Goal: Download file/media

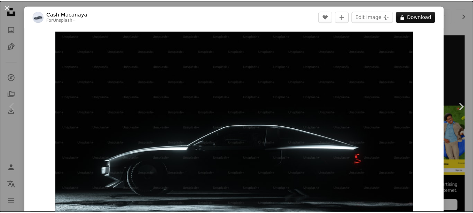
scroll to position [140, 0]
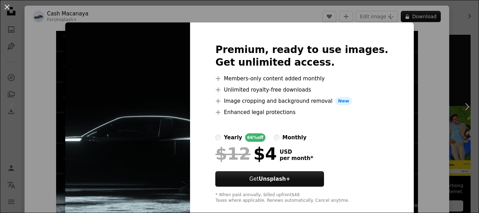
click at [7, 7] on button "An X shape" at bounding box center [7, 7] width 8 height 8
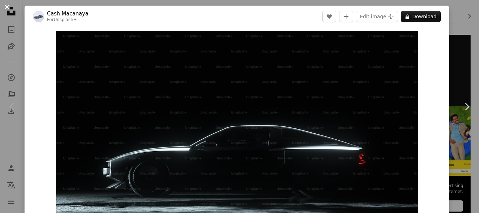
click at [8, 6] on button "An X shape" at bounding box center [7, 7] width 8 height 8
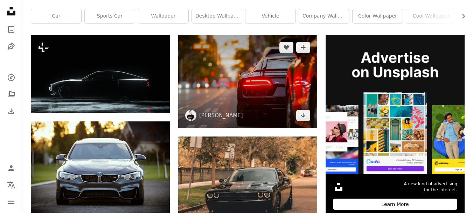
click at [225, 92] on img at bounding box center [247, 81] width 139 height 93
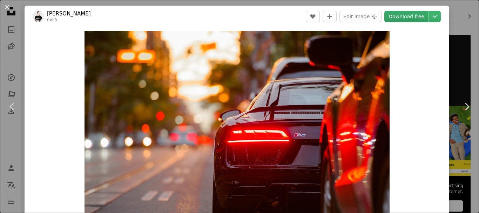
click at [402, 17] on link "Download free" at bounding box center [406, 16] width 44 height 11
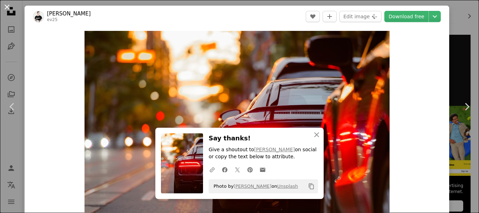
click at [5, 6] on button "An X shape" at bounding box center [7, 7] width 8 height 8
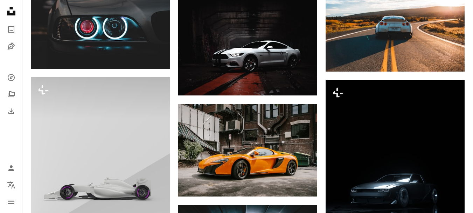
scroll to position [490, 0]
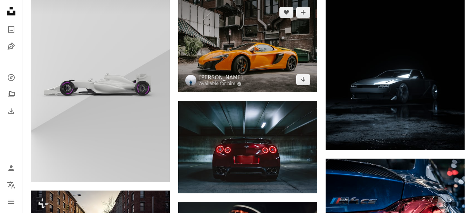
click at [258, 43] on img at bounding box center [247, 46] width 139 height 92
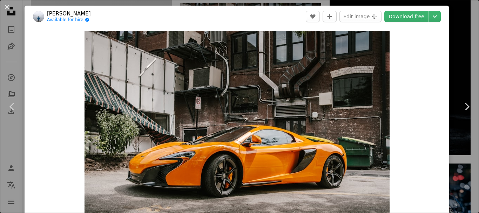
click at [293, 12] on header "[PERSON_NAME] Available for hire A checkmark inside of a circle A heart A plus …" at bounding box center [237, 17] width 424 height 22
click at [410, 16] on link "Download free" at bounding box center [406, 16] width 44 height 11
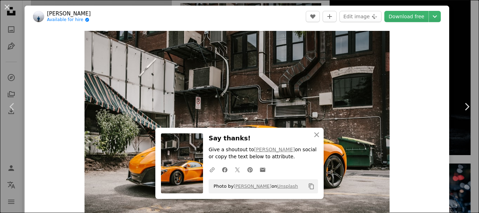
click at [10, 5] on button "An X shape" at bounding box center [7, 7] width 8 height 8
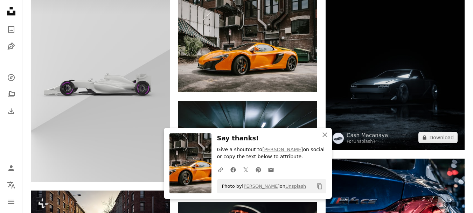
scroll to position [596, 0]
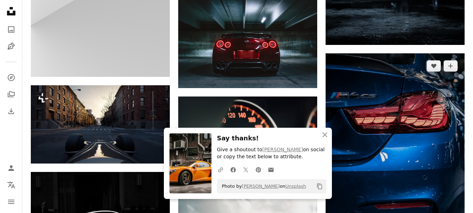
click at [385, 115] on img at bounding box center [395, 157] width 139 height 209
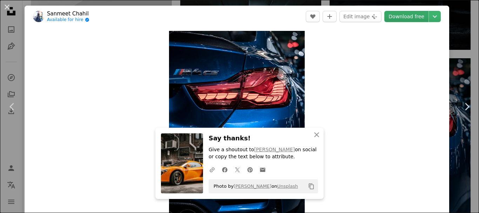
click at [398, 16] on link "Download free" at bounding box center [406, 16] width 44 height 11
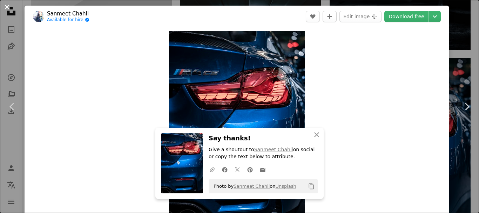
click at [6, 6] on button "An X shape" at bounding box center [7, 7] width 8 height 8
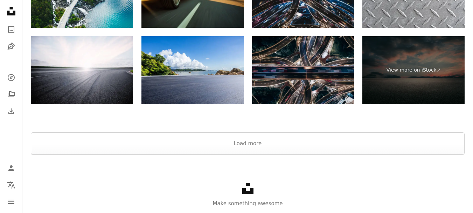
scroll to position [1261, 0]
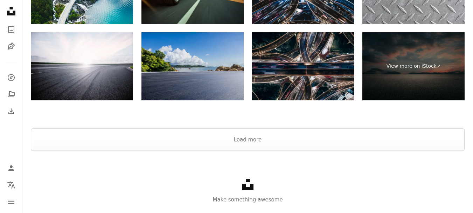
click at [184, 82] on img at bounding box center [193, 66] width 102 height 68
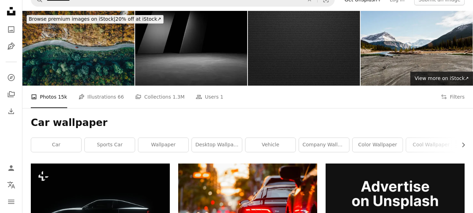
scroll to position [0, 0]
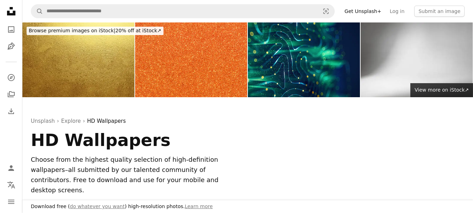
scroll to position [140, 0]
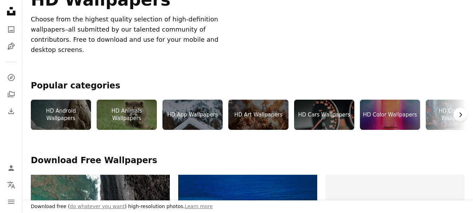
click at [465, 108] on button "Chevron right" at bounding box center [461, 115] width 14 height 14
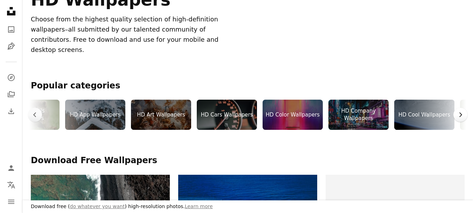
scroll to position [0, 105]
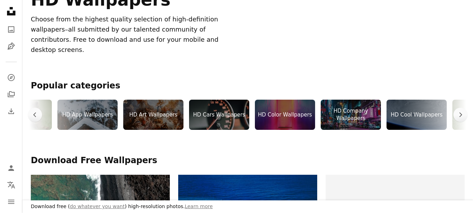
click at [269, 101] on div "HD Color Wallpapers" at bounding box center [285, 114] width 60 height 30
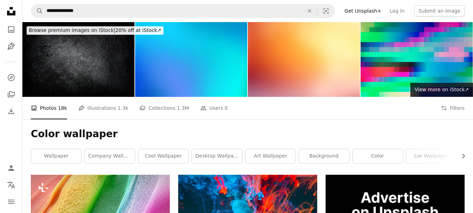
scroll to position [105, 0]
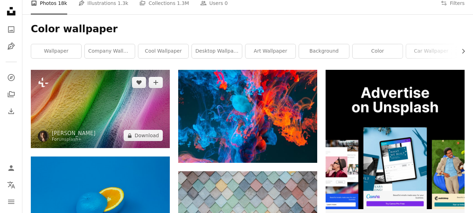
click at [138, 117] on img at bounding box center [100, 109] width 139 height 78
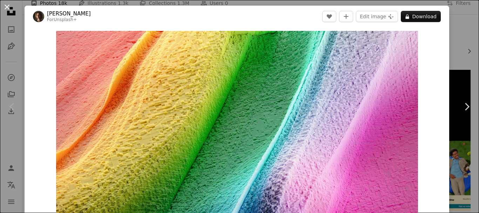
click at [9, 6] on button "An X shape" at bounding box center [7, 7] width 8 height 8
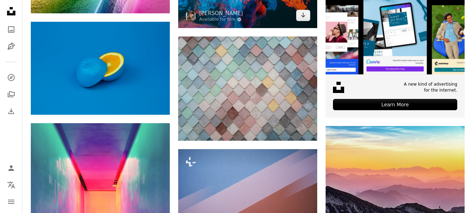
scroll to position [245, 0]
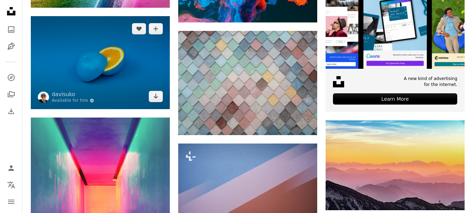
click at [120, 82] on img at bounding box center [100, 62] width 139 height 92
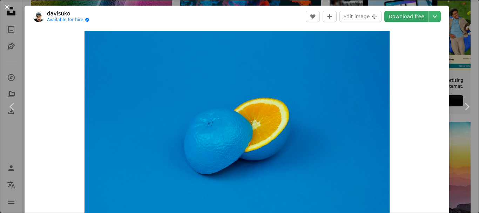
click at [395, 20] on link "Download free" at bounding box center [406, 16] width 44 height 11
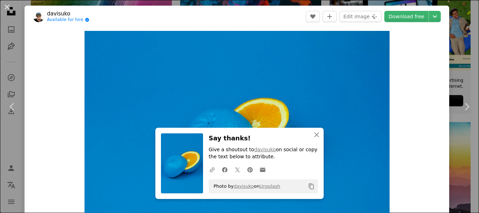
drag, startPoint x: 3, startPoint y: 4, endPoint x: 115, endPoint y: 83, distance: 137.0
click at [3, 4] on button "An X shape" at bounding box center [7, 7] width 8 height 8
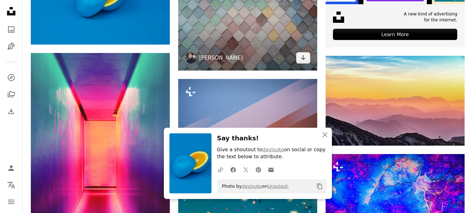
scroll to position [350, 0]
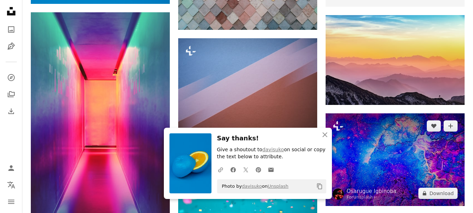
click at [406, 165] on img at bounding box center [395, 159] width 139 height 92
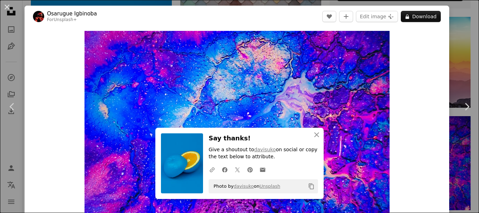
click at [256, 17] on header "[PERSON_NAME] For Unsplash+ A heart A plus sign Edit image Plus sign for Unspla…" at bounding box center [237, 17] width 424 height 22
click at [7, 7] on button "An X shape" at bounding box center [7, 7] width 8 height 8
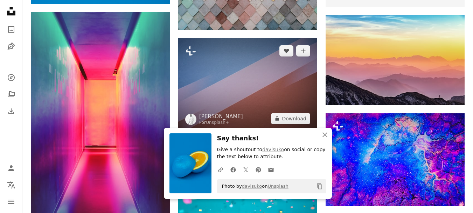
click at [247, 75] on img at bounding box center [247, 84] width 139 height 92
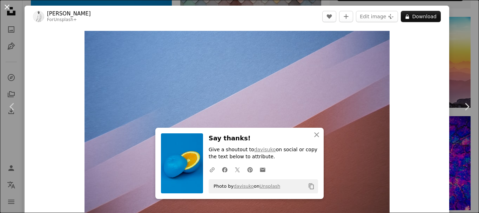
click at [6, 9] on button "An X shape" at bounding box center [7, 7] width 8 height 8
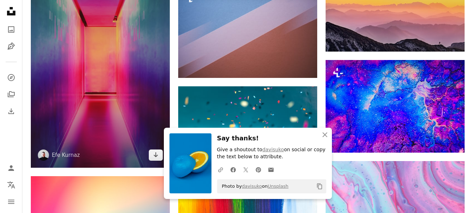
scroll to position [490, 0]
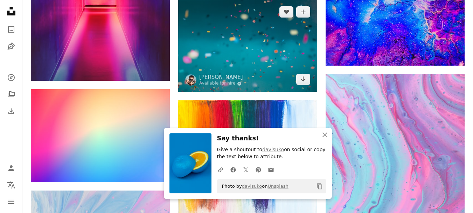
click at [279, 51] on img at bounding box center [247, 45] width 139 height 92
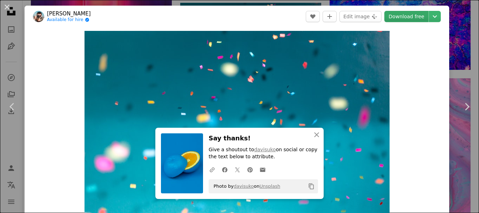
click at [391, 17] on link "Download free" at bounding box center [406, 16] width 44 height 11
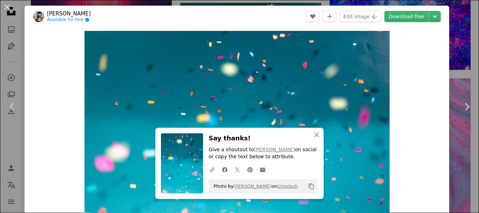
drag, startPoint x: 10, startPoint y: 7, endPoint x: 32, endPoint y: 28, distance: 30.2
click at [10, 7] on button "An X shape" at bounding box center [7, 7] width 8 height 8
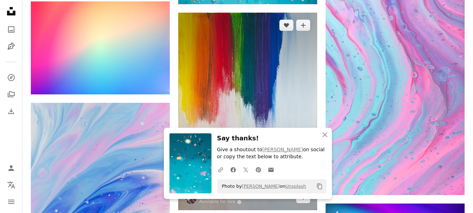
scroll to position [596, 0]
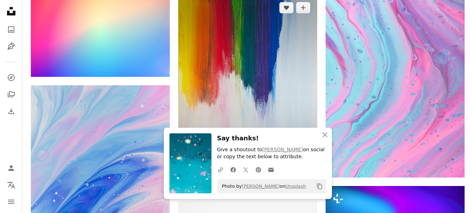
click at [231, 51] on img at bounding box center [247, 93] width 139 height 197
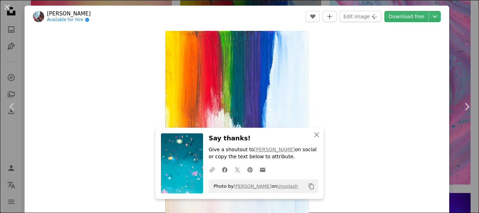
click at [404, 17] on link "Download free" at bounding box center [406, 16] width 44 height 11
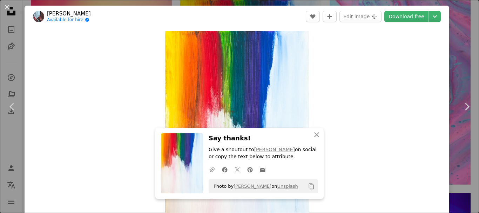
drag, startPoint x: 7, startPoint y: 9, endPoint x: 175, endPoint y: 76, distance: 181.4
click at [7, 9] on button "An X shape" at bounding box center [7, 7] width 8 height 8
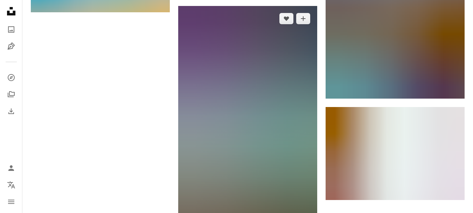
scroll to position [981, 0]
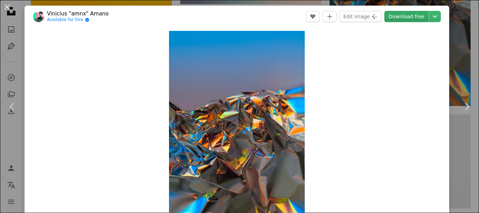
click at [404, 16] on link "Download free" at bounding box center [406, 16] width 44 height 11
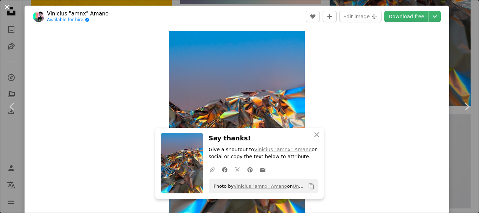
drag, startPoint x: 7, startPoint y: 6, endPoint x: 16, endPoint y: 12, distance: 10.5
click at [7, 6] on button "An X shape" at bounding box center [7, 7] width 8 height 8
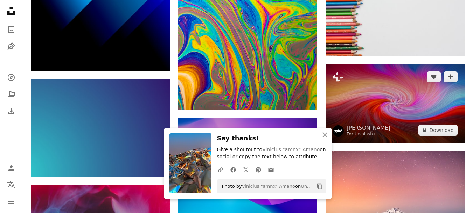
scroll to position [1086, 0]
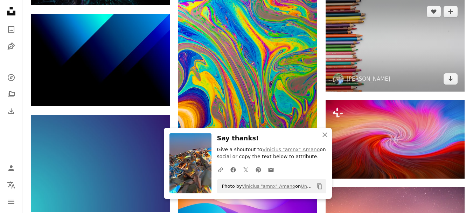
click at [375, 62] on img at bounding box center [395, 45] width 139 height 92
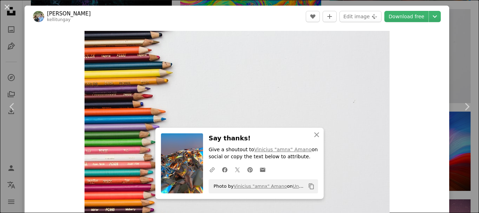
click at [211, 21] on header "[PERSON_NAME] Tungay kellitungay A heart A plus sign Edit image Plus sign for U…" at bounding box center [237, 17] width 424 height 22
click at [411, 13] on link "Download free" at bounding box center [406, 16] width 44 height 11
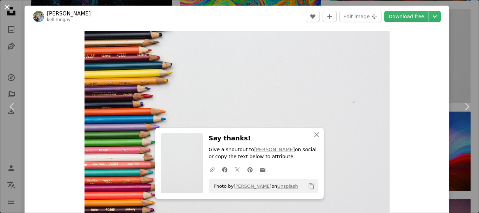
click at [3, 6] on button "An X shape" at bounding box center [7, 7] width 8 height 8
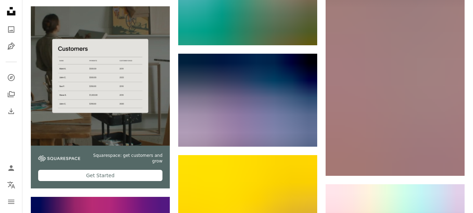
scroll to position [1471, 0]
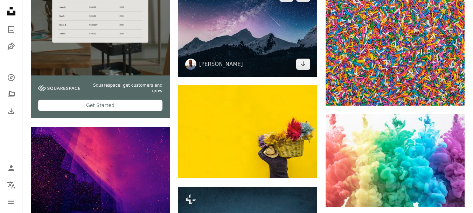
click at [237, 50] on img at bounding box center [247, 30] width 139 height 93
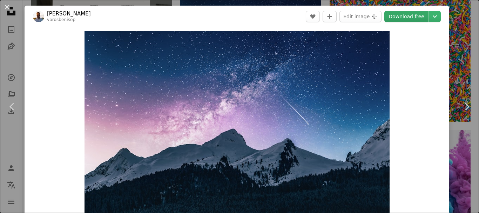
click at [399, 19] on link "Download free" at bounding box center [406, 16] width 44 height 11
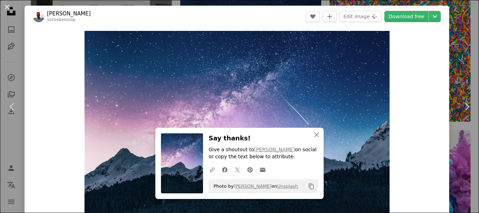
drag, startPoint x: 7, startPoint y: 6, endPoint x: 99, endPoint y: 50, distance: 101.7
click at [7, 6] on button "An X shape" at bounding box center [7, 7] width 8 height 8
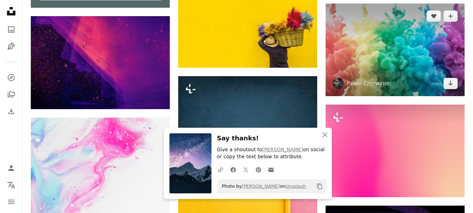
scroll to position [1576, 0]
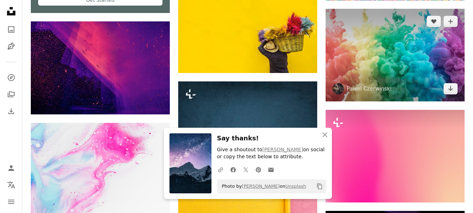
click at [358, 73] on img at bounding box center [395, 55] width 139 height 92
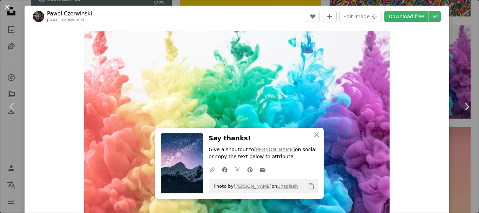
click at [241, 13] on header "[PERSON_NAME] pawel_czerwinski A heart A plus sign Edit image Plus sign for Uns…" at bounding box center [237, 17] width 424 height 22
click at [389, 16] on link "Download free" at bounding box center [406, 16] width 44 height 11
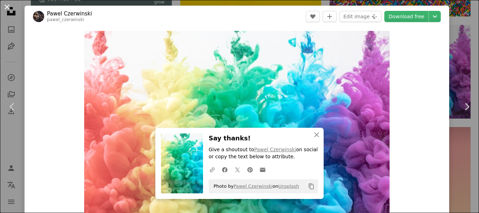
click at [4, 6] on button "An X shape" at bounding box center [7, 7] width 8 height 8
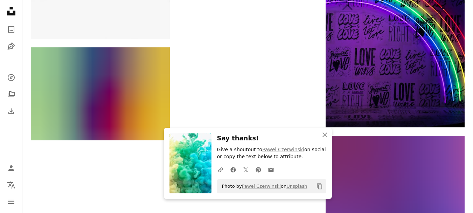
scroll to position [1927, 0]
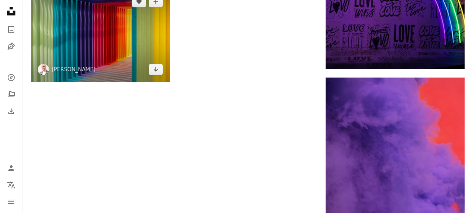
click at [77, 48] on img at bounding box center [100, 35] width 139 height 92
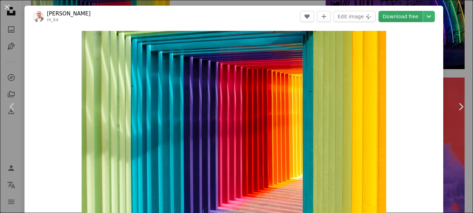
click at [393, 19] on link "Download free" at bounding box center [401, 16] width 44 height 11
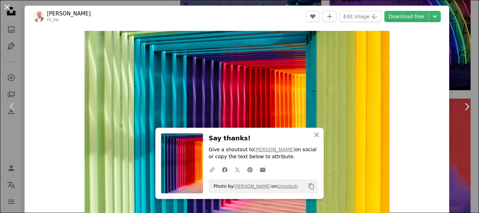
click at [8, 8] on button "An X shape" at bounding box center [7, 7] width 8 height 8
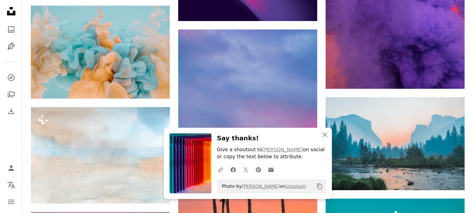
scroll to position [2137, 0]
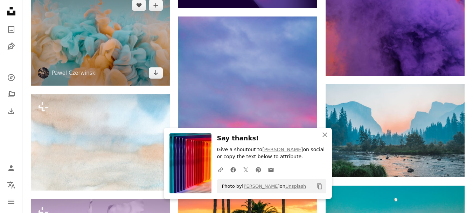
click at [81, 53] on img at bounding box center [100, 39] width 139 height 92
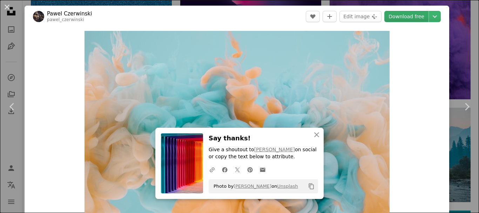
click at [403, 20] on link "Download free" at bounding box center [406, 16] width 44 height 11
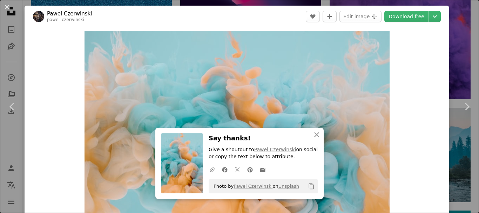
click at [11, 7] on button "An X shape" at bounding box center [7, 7] width 8 height 8
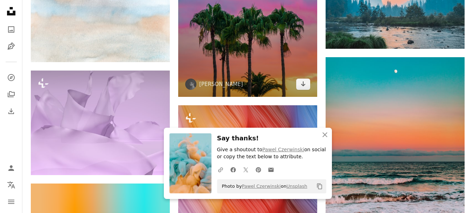
scroll to position [2277, 0]
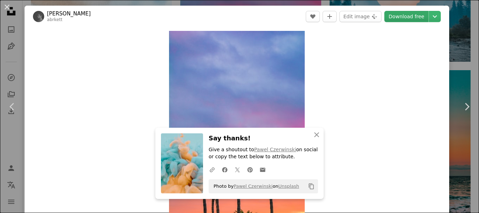
click at [395, 20] on link "Download free" at bounding box center [406, 16] width 44 height 11
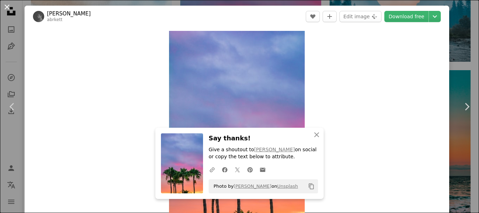
click at [7, 8] on button "An X shape" at bounding box center [7, 7] width 8 height 8
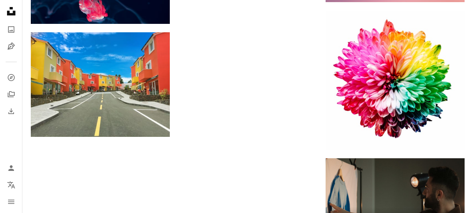
scroll to position [2733, 0]
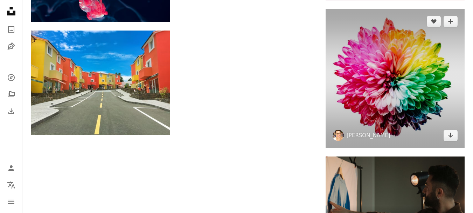
click at [455, 81] on img at bounding box center [395, 78] width 139 height 139
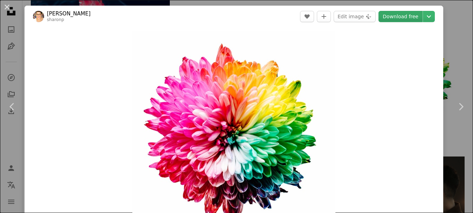
click at [397, 16] on link "Download free" at bounding box center [401, 16] width 44 height 11
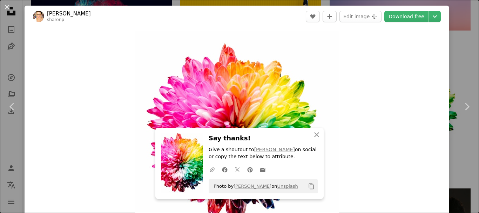
click at [5, 6] on button "An X shape" at bounding box center [7, 7] width 8 height 8
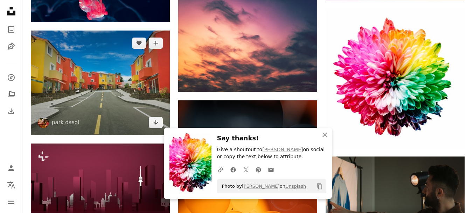
click at [101, 102] on img at bounding box center [100, 82] width 139 height 104
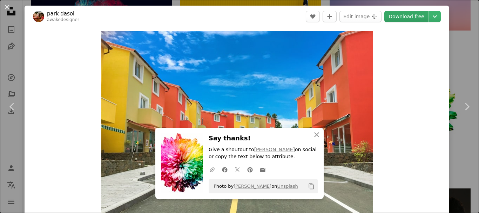
click at [401, 17] on link "Download free" at bounding box center [406, 16] width 44 height 11
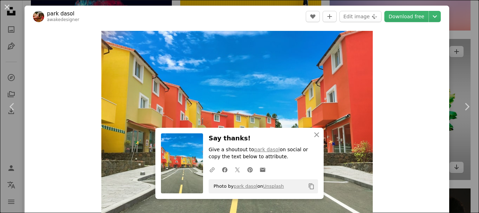
drag, startPoint x: 10, startPoint y: 8, endPoint x: 333, endPoint y: 127, distance: 344.3
click at [10, 8] on button "An X shape" at bounding box center [7, 7] width 8 height 8
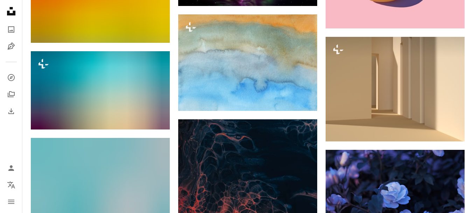
scroll to position [3153, 0]
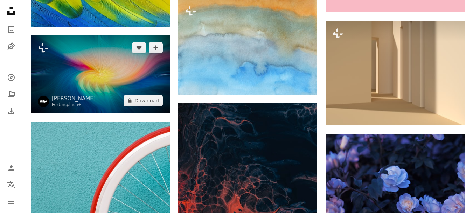
click at [109, 79] on img at bounding box center [100, 74] width 139 height 78
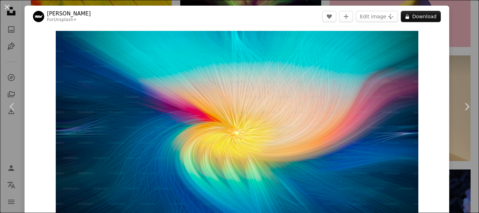
click at [4, 8] on button "An X shape" at bounding box center [7, 7] width 8 height 8
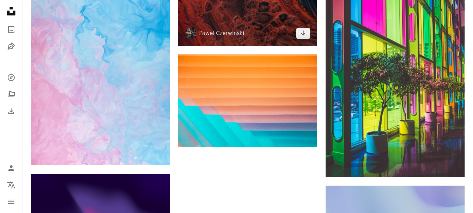
scroll to position [3433, 0]
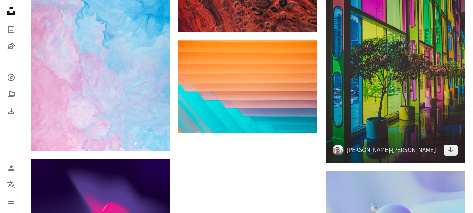
click at [404, 87] on img at bounding box center [395, 58] width 139 height 209
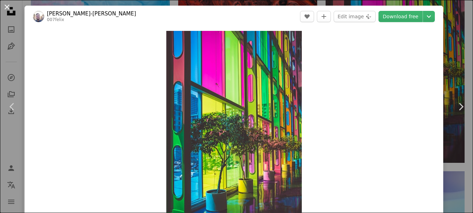
click at [400, 16] on link "Download free" at bounding box center [401, 16] width 44 height 11
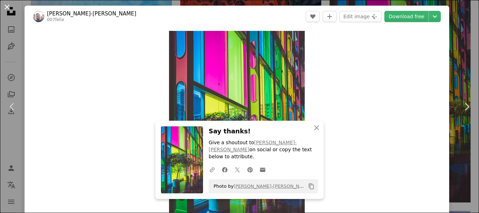
click at [4, 8] on button "An X shape" at bounding box center [7, 7] width 8 height 8
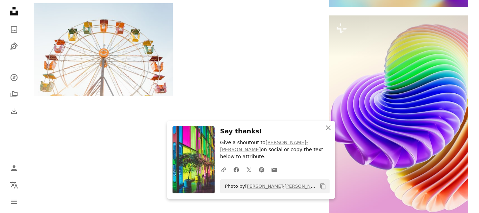
scroll to position [3724, 0]
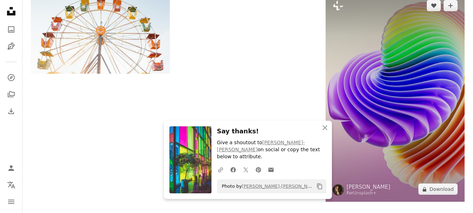
click at [374, 77] on img at bounding box center [395, 97] width 139 height 209
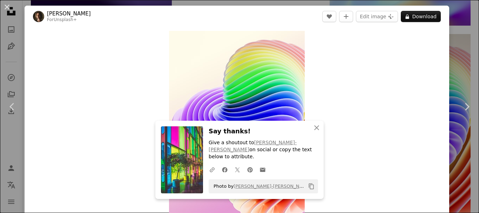
click at [7, 7] on button "An X shape" at bounding box center [7, 7] width 8 height 8
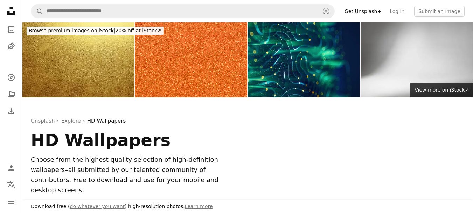
scroll to position [140, 0]
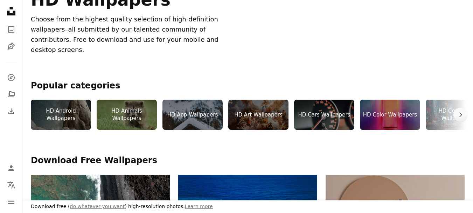
click at [434, 111] on div "HD Company Wallpapers" at bounding box center [456, 114] width 60 height 30
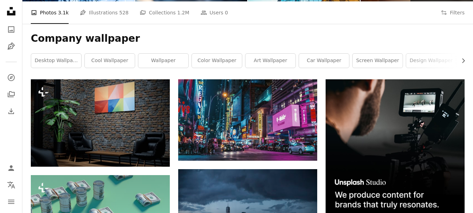
scroll to position [105, 0]
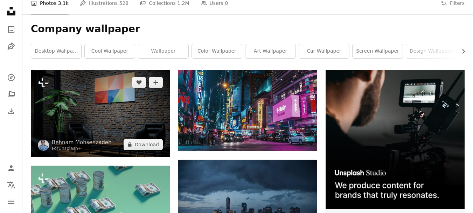
click at [143, 119] on img at bounding box center [100, 113] width 139 height 87
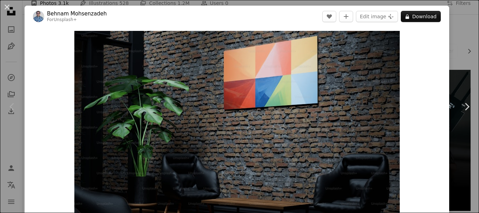
click at [5, 4] on button "An X shape" at bounding box center [7, 7] width 8 height 8
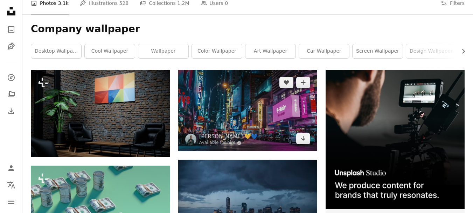
click at [256, 135] on img at bounding box center [247, 110] width 139 height 81
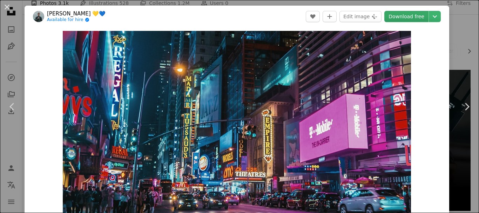
click at [406, 16] on link "Download free" at bounding box center [406, 16] width 44 height 11
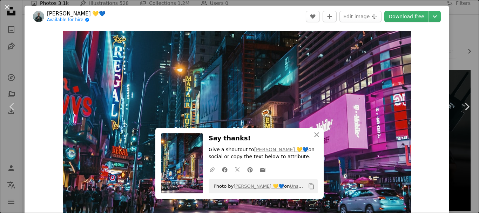
drag, startPoint x: 6, startPoint y: 4, endPoint x: 184, endPoint y: 125, distance: 215.5
click at [6, 4] on button "An X shape" at bounding box center [7, 7] width 8 height 8
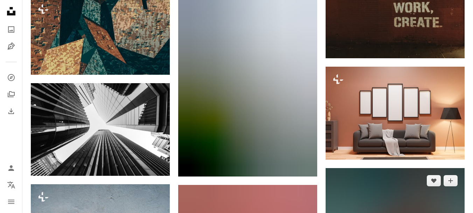
scroll to position [631, 0]
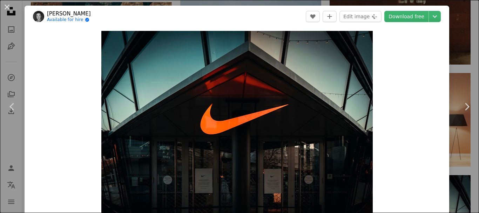
click at [404, 19] on link "Download free" at bounding box center [406, 16] width 44 height 11
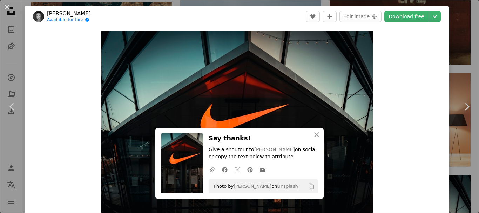
click at [5, 6] on button "An X shape" at bounding box center [7, 7] width 8 height 8
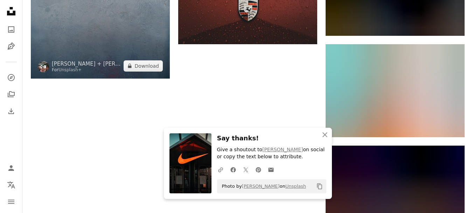
scroll to position [946, 0]
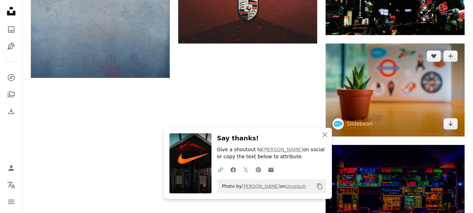
click at [389, 108] on img at bounding box center [395, 89] width 139 height 92
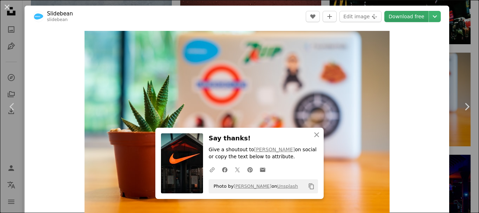
click at [403, 19] on link "Download free" at bounding box center [406, 16] width 44 height 11
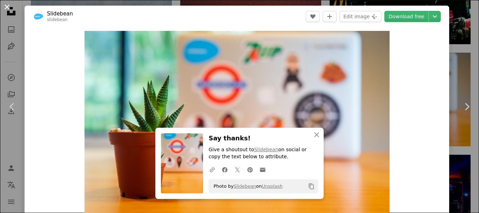
click at [7, 9] on button "An X shape" at bounding box center [7, 7] width 8 height 8
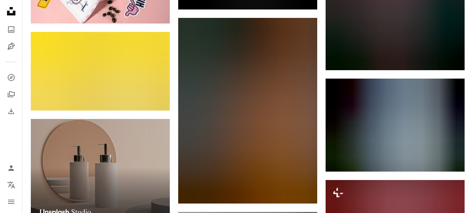
scroll to position [1436, 0]
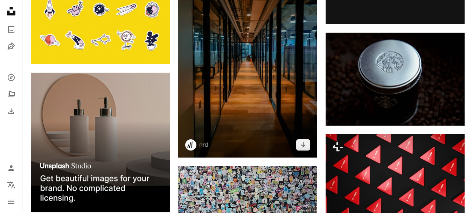
click at [263, 83] on img at bounding box center [247, 65] width 139 height 186
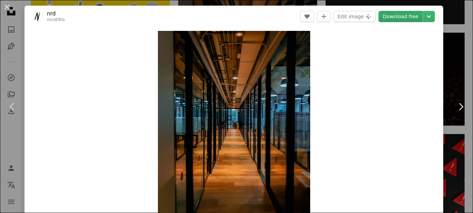
click at [403, 15] on link "Download free" at bounding box center [401, 16] width 44 height 11
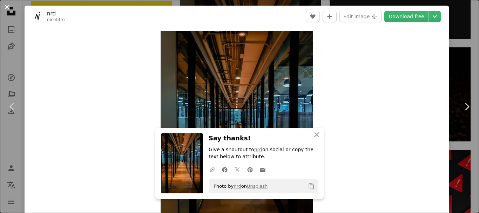
click at [8, 7] on button "An X shape" at bounding box center [7, 7] width 8 height 8
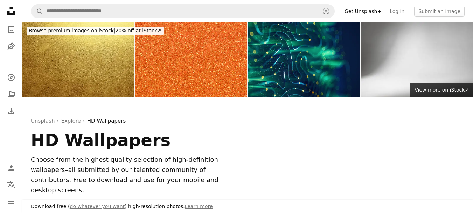
scroll to position [140, 0]
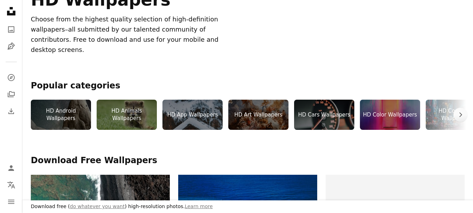
click at [78, 110] on div "HD Android Wallpapers" at bounding box center [61, 114] width 60 height 30
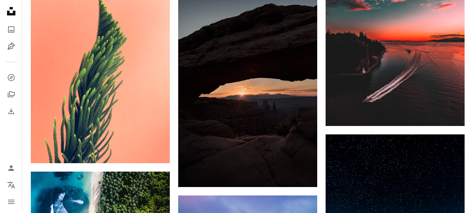
scroll to position [420, 0]
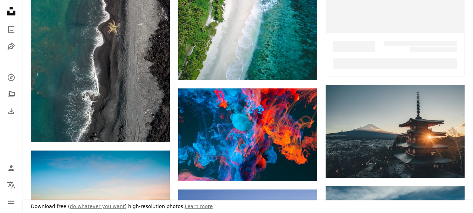
scroll to position [140, 0]
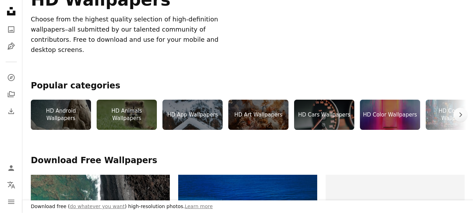
click at [140, 112] on div "HD Animals Wallpapers" at bounding box center [127, 114] width 60 height 30
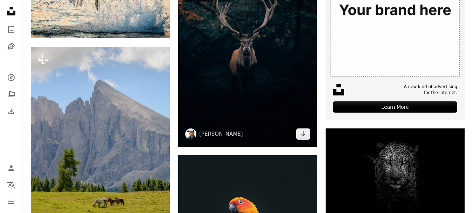
scroll to position [245, 0]
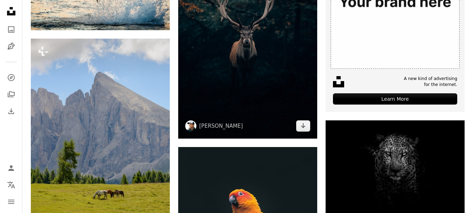
click at [240, 64] on img at bounding box center [247, 34] width 139 height 209
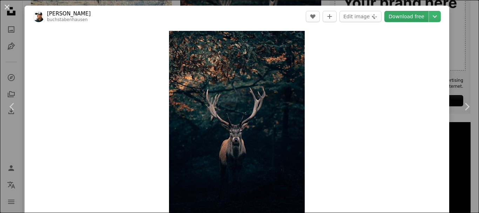
click at [408, 18] on link "Download free" at bounding box center [406, 16] width 44 height 11
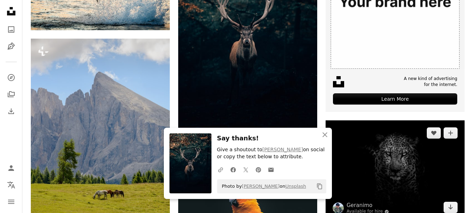
click at [386, 163] on img at bounding box center [395, 169] width 139 height 99
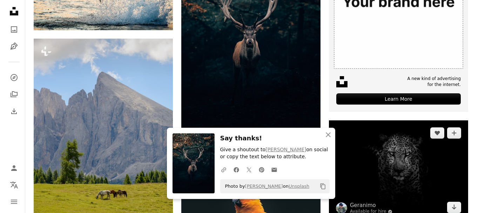
scroll to position [350, 0]
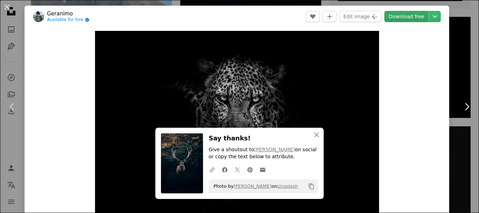
click at [396, 15] on link "Download free" at bounding box center [406, 16] width 44 height 11
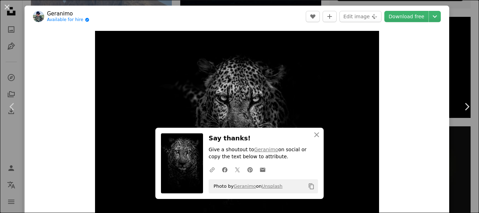
drag, startPoint x: 5, startPoint y: 6, endPoint x: 146, endPoint y: 95, distance: 166.9
click at [5, 6] on button "An X shape" at bounding box center [7, 7] width 8 height 8
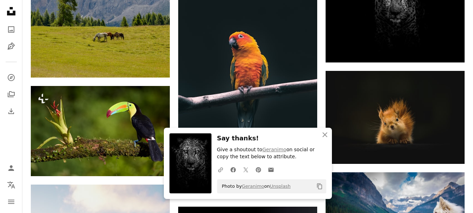
scroll to position [420, 0]
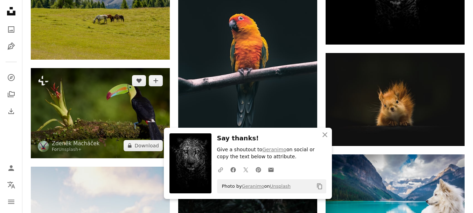
click at [96, 111] on img at bounding box center [100, 113] width 139 height 90
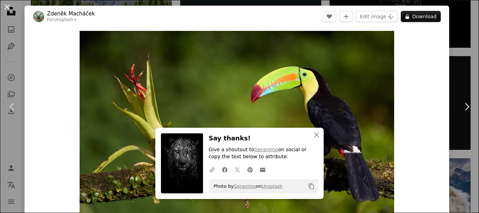
click at [8, 5] on button "An X shape" at bounding box center [7, 7] width 8 height 8
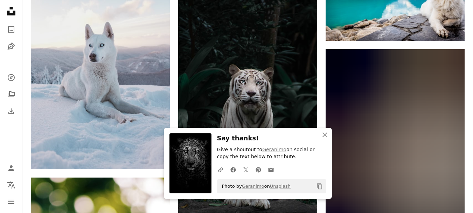
scroll to position [666, 0]
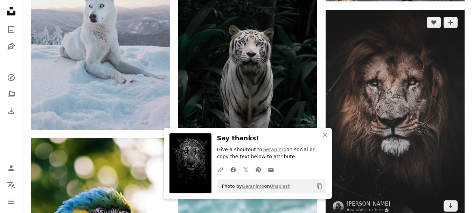
click at [383, 104] on img at bounding box center [395, 114] width 139 height 209
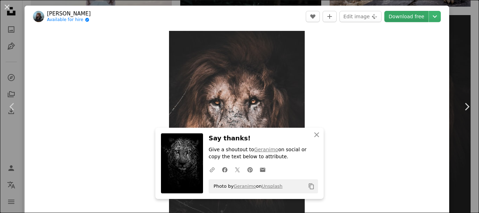
click at [397, 16] on link "Download free" at bounding box center [406, 16] width 44 height 11
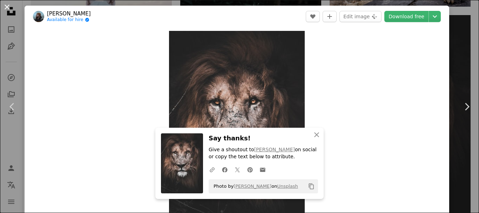
click at [6, 5] on button "An X shape" at bounding box center [7, 7] width 8 height 8
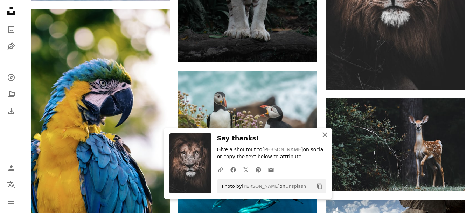
scroll to position [806, 0]
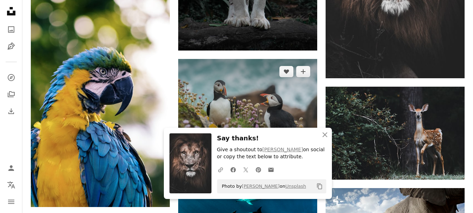
click at [262, 94] on img at bounding box center [247, 105] width 139 height 92
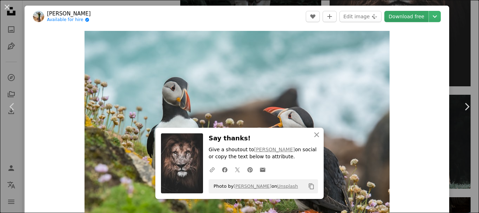
click at [399, 18] on link "Download free" at bounding box center [406, 16] width 44 height 11
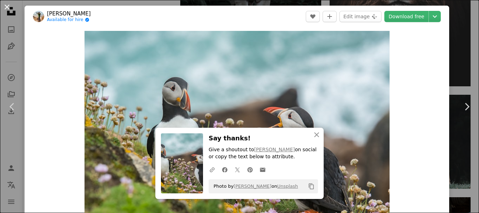
click at [9, 7] on button "An X shape" at bounding box center [7, 7] width 8 height 8
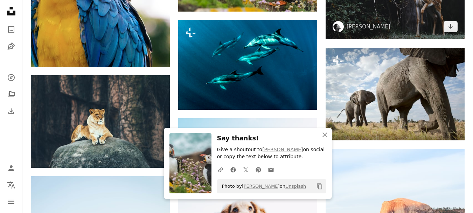
scroll to position [981, 0]
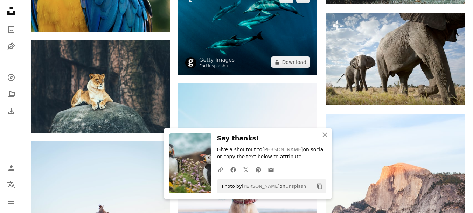
click at [259, 32] on img at bounding box center [247, 30] width 139 height 90
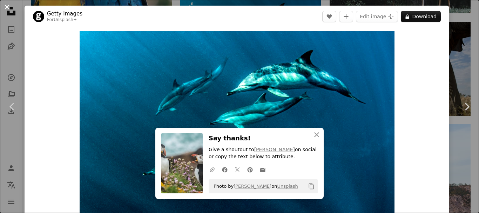
click at [6, 6] on button "An X shape" at bounding box center [7, 7] width 8 height 8
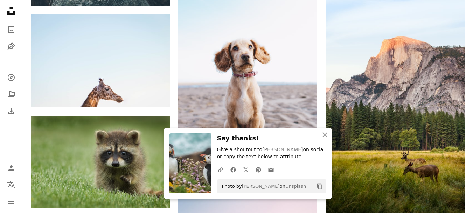
scroll to position [1156, 0]
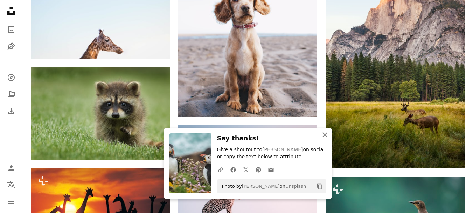
click at [323, 133] on icon "An X shape" at bounding box center [325, 134] width 8 height 8
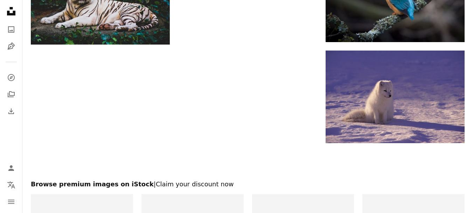
scroll to position [2102, 0]
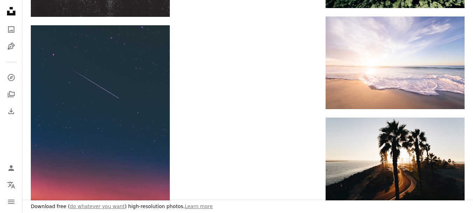
scroll to position [140, 0]
